Goal: Download file/media

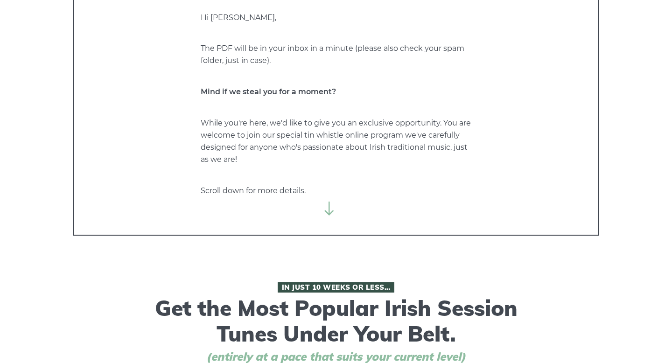
scroll to position [132, 0]
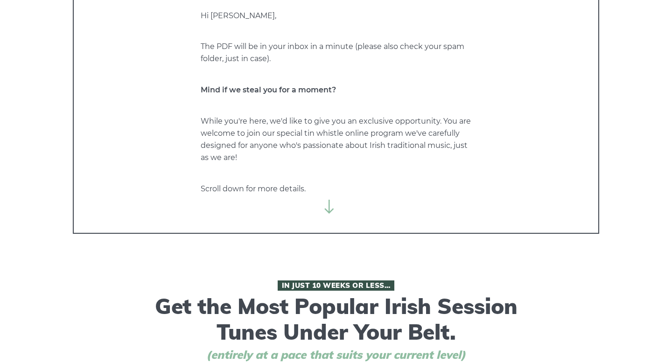
click at [328, 207] on icon at bounding box center [329, 207] width 14 height 14
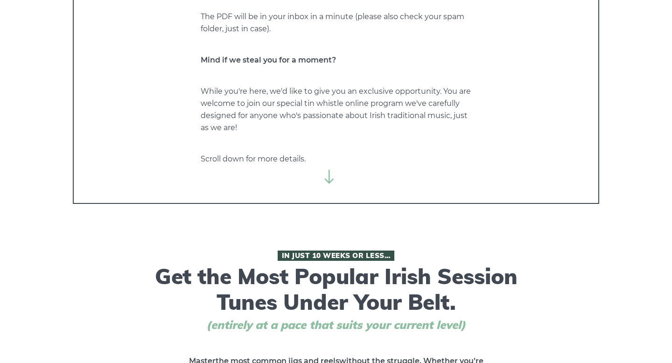
scroll to position [0, 0]
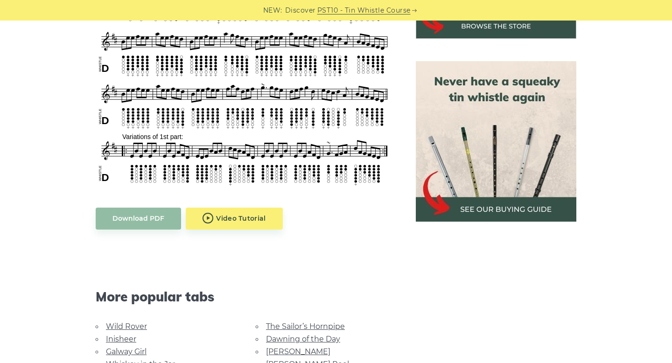
scroll to position [390, 0]
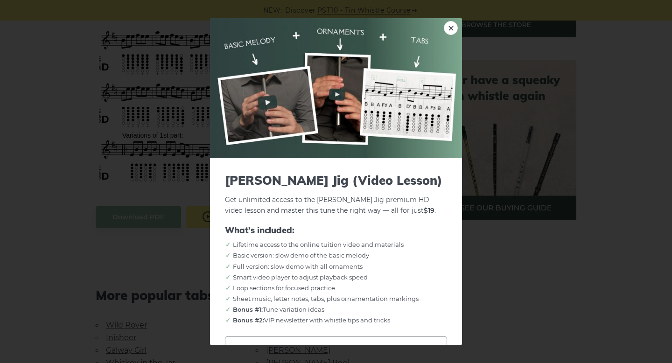
click at [246, 203] on body "NEW: Discover PST10 - Tin Whistle Course Lessons Fingering Charts Tabs & Notes …" at bounding box center [336, 345] width 672 height 1471
click at [448, 28] on link "×" at bounding box center [451, 28] width 14 height 14
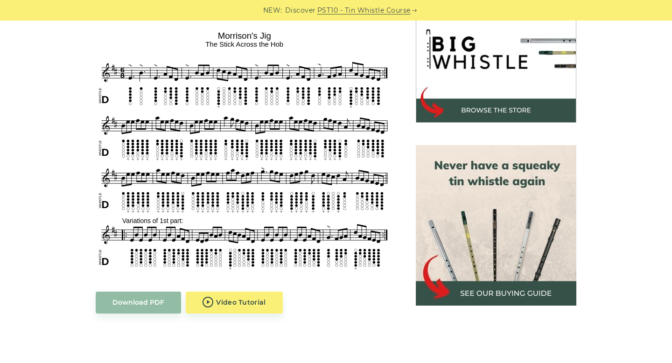
scroll to position [303, 0]
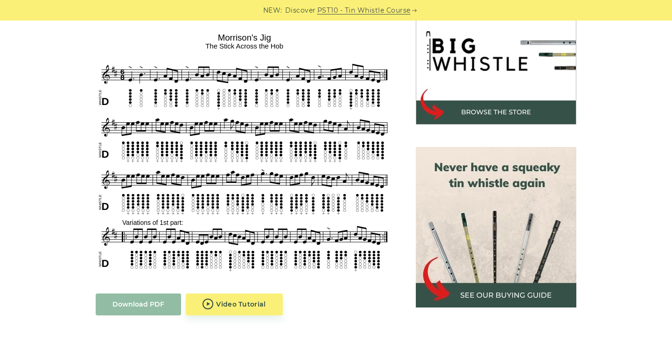
click at [136, 293] on link "Download PDF" at bounding box center [138, 304] width 85 height 22
